Goal: Task Accomplishment & Management: Manage account settings

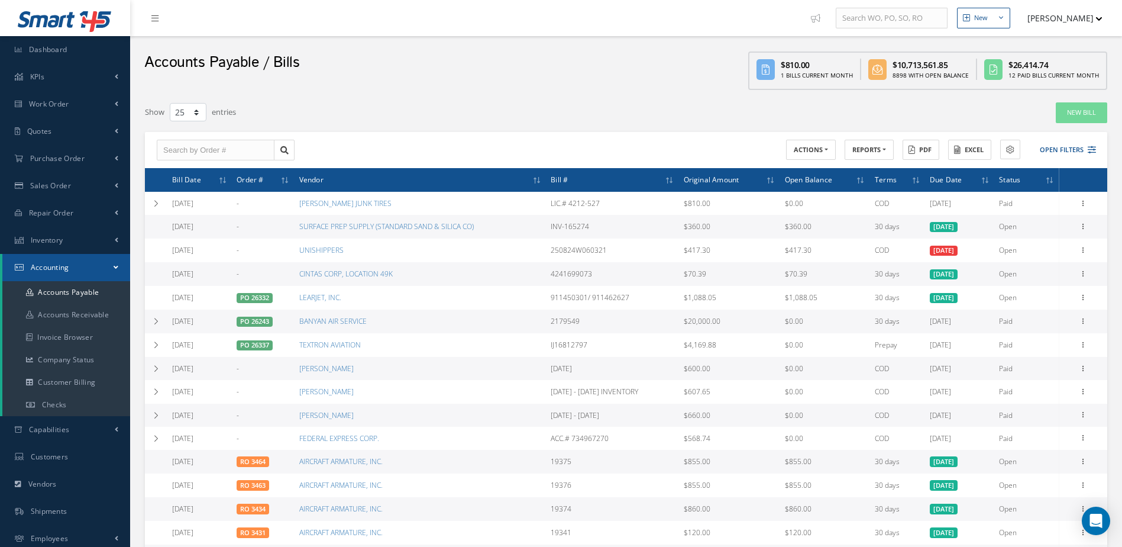
select select "25"
click at [68, 240] on link "Inventory" at bounding box center [65, 240] width 130 height 27
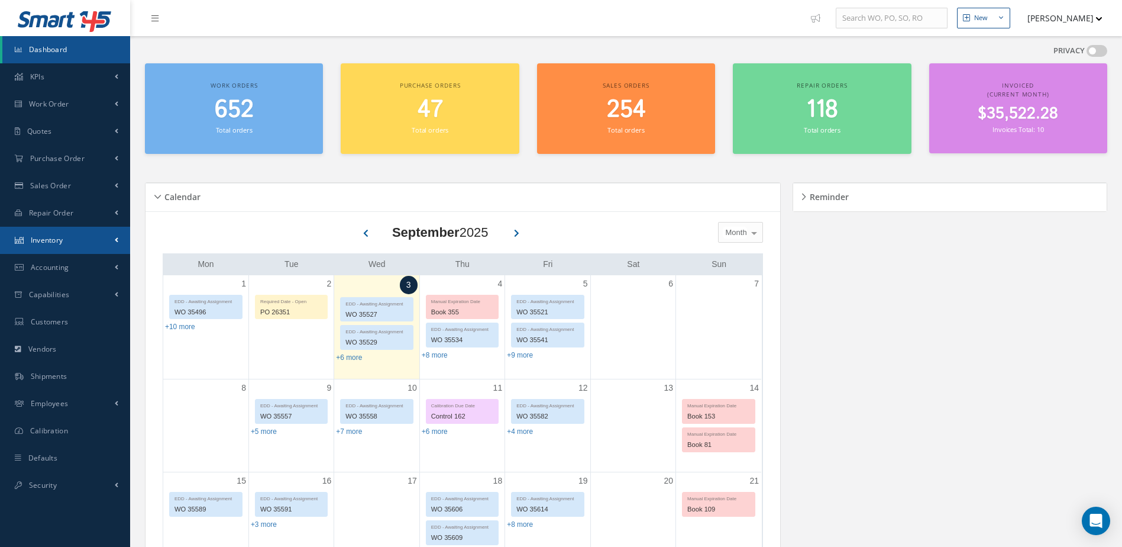
click at [54, 238] on span "Inventory" at bounding box center [47, 240] width 33 height 10
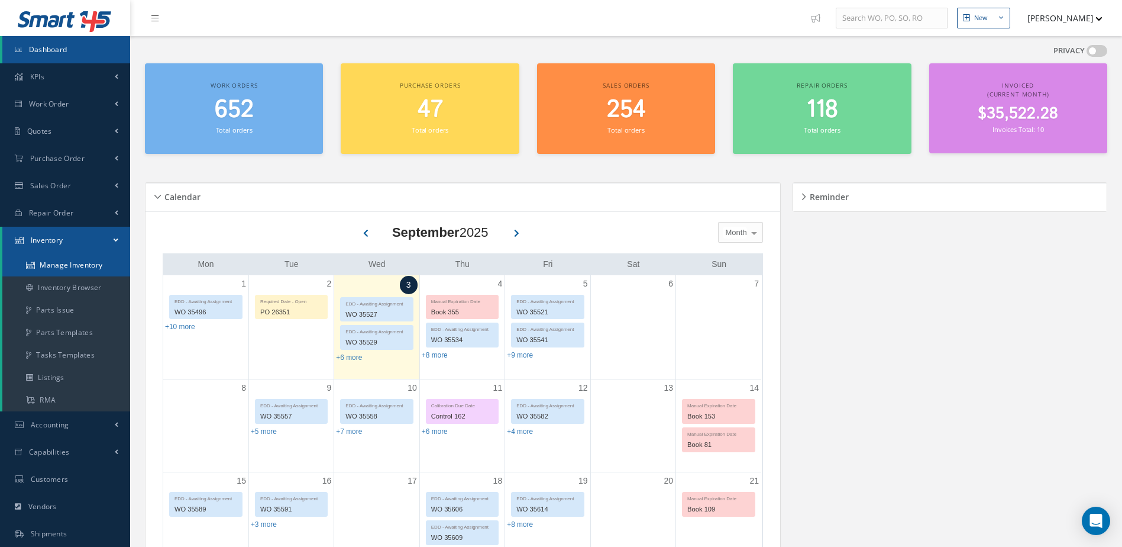
click at [77, 262] on link "Manage Inventory" at bounding box center [66, 265] width 128 height 22
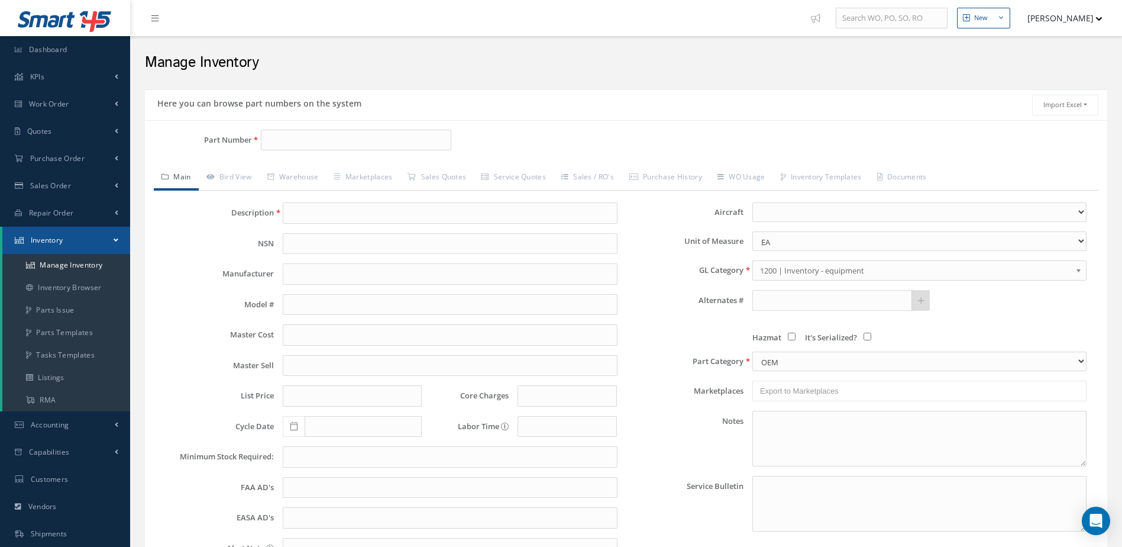
click at [324, 130] on div "Part Number Description Alternates Based on the selected General [PERSON_NAME],…" at bounding box center [626, 376] width 962 height 513
click at [323, 141] on input "Part Number" at bounding box center [356, 140] width 191 height 21
type input "2600738"
click at [325, 168] on span "2600738" at bounding box center [317, 170] width 106 height 12
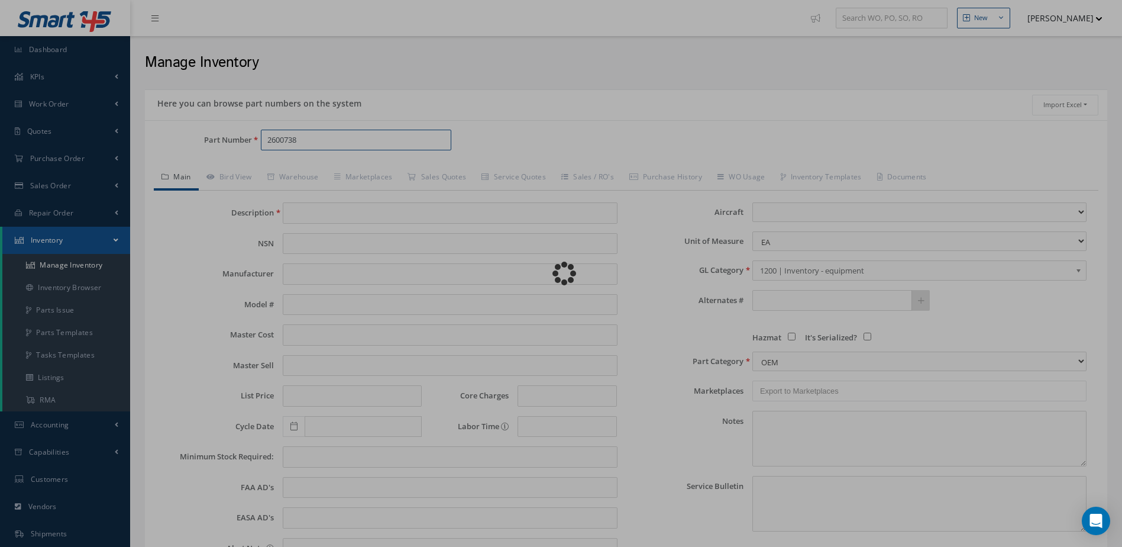
type input "NUT"
type input "32.31"
type input "40.39"
type input "49.71"
type input "0.00"
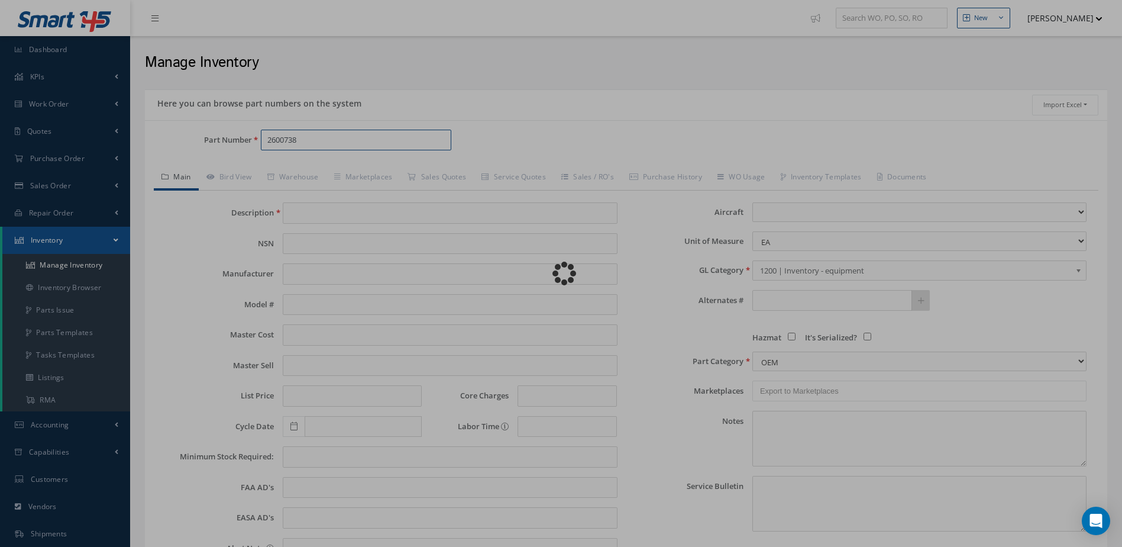
select select
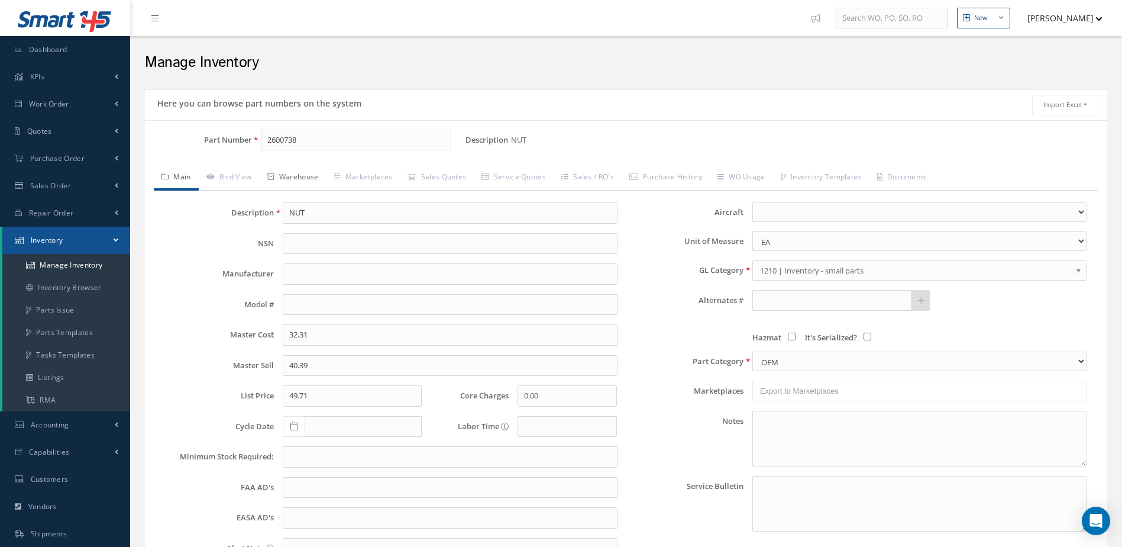
click at [301, 171] on link "Warehouse" at bounding box center [293, 178] width 67 height 25
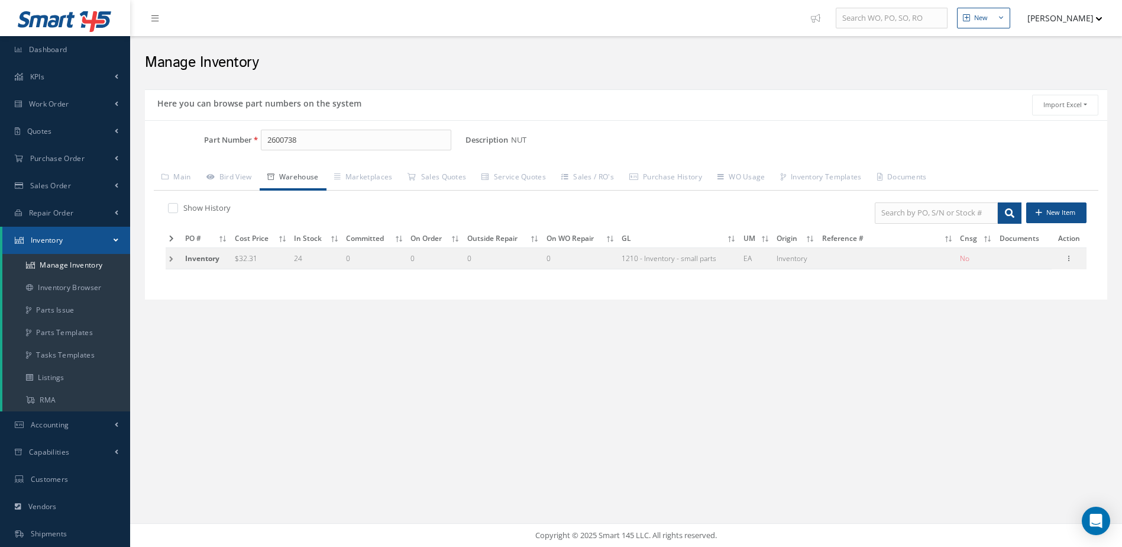
click at [170, 258] on td at bounding box center [174, 258] width 16 height 22
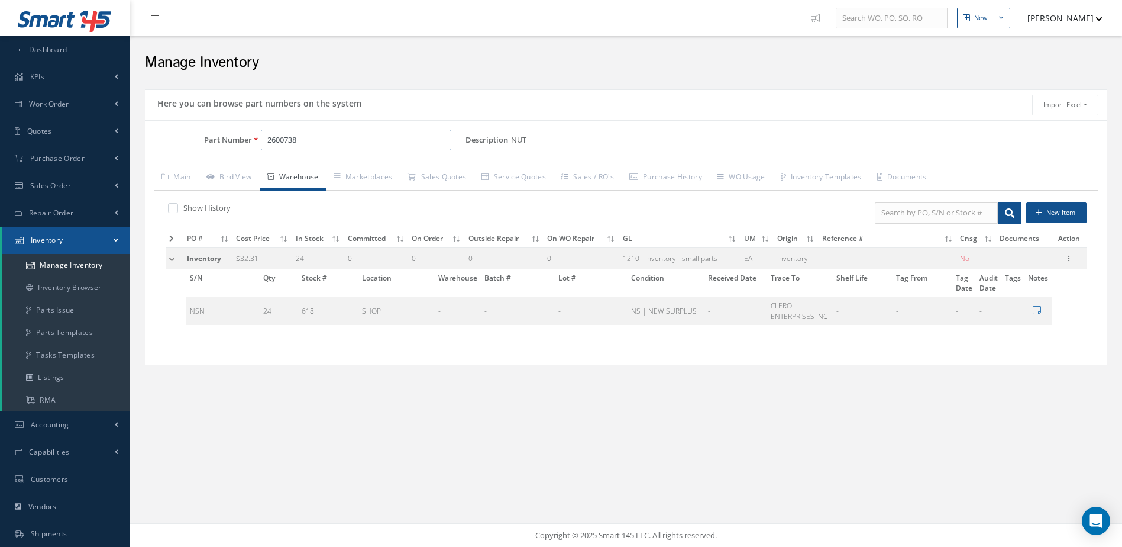
click at [366, 143] on input "2600738" at bounding box center [356, 140] width 191 height 21
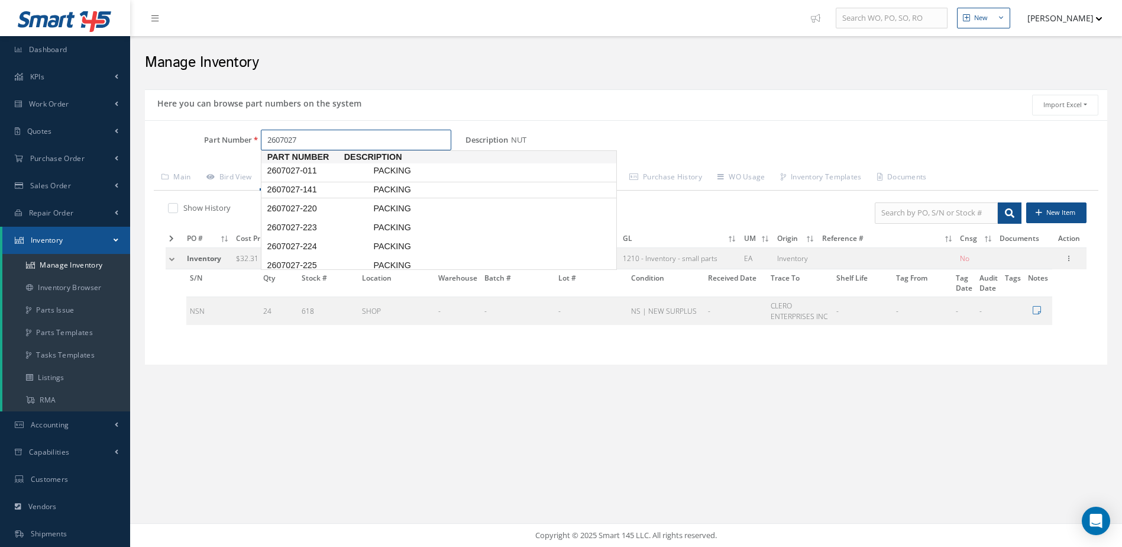
click at [383, 186] on span "PACKING" at bounding box center [459, 189] width 177 height 12
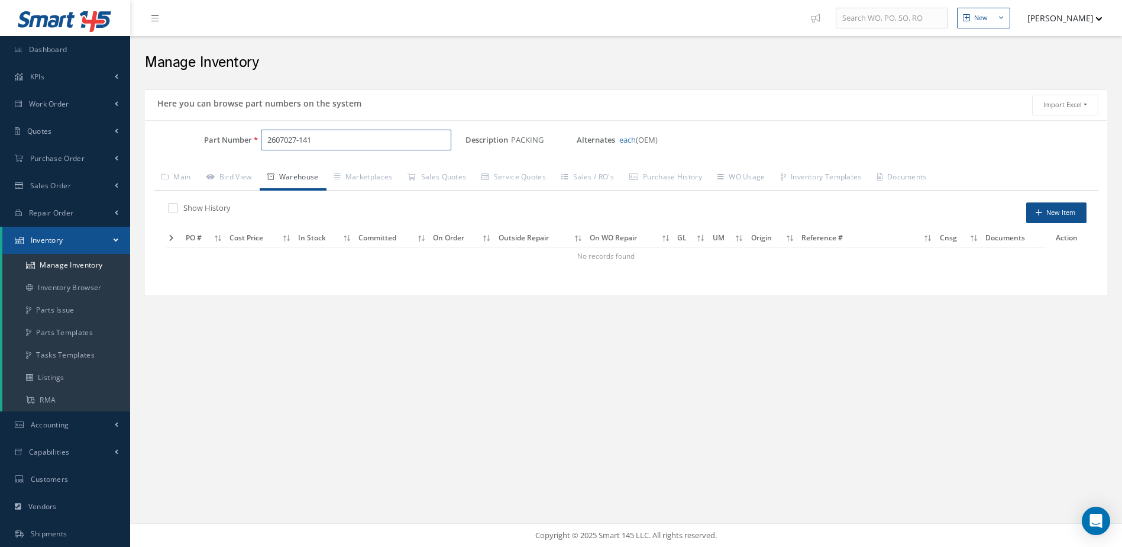
type input "2607027-141"
